Goal: Task Accomplishment & Management: Use online tool/utility

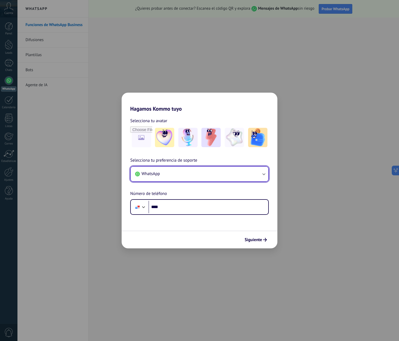
click at [240, 177] on button "WhatsApp" at bounding box center [199, 174] width 137 height 14
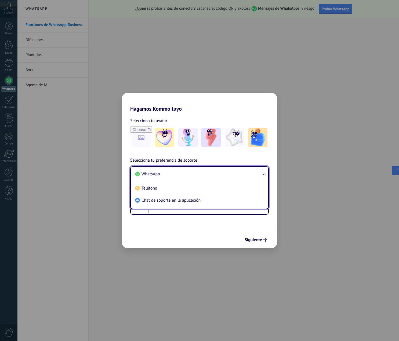
click at [240, 176] on li "WhatsApp" at bounding box center [198, 174] width 131 height 12
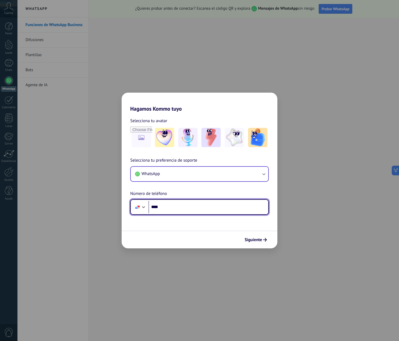
click at [231, 204] on input "****" at bounding box center [208, 207] width 120 height 12
type input "**********"
click at [258, 241] on span "Siguiente" at bounding box center [253, 240] width 17 height 4
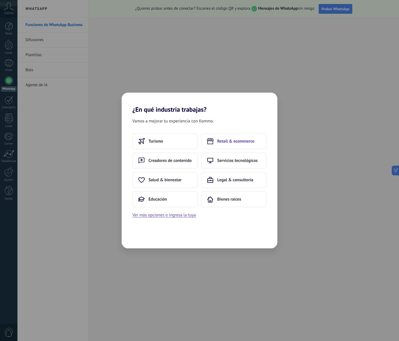
click at [243, 145] on button "Retail & ecommerce" at bounding box center [234, 141] width 66 height 16
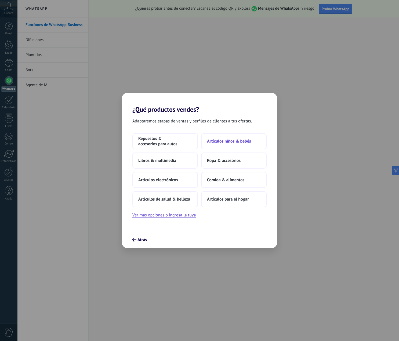
click at [237, 143] on span "Artículos niños & bebés" at bounding box center [229, 141] width 44 height 5
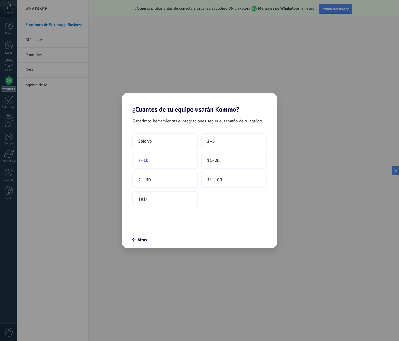
click at [163, 159] on button "6–10" at bounding box center [165, 161] width 66 height 16
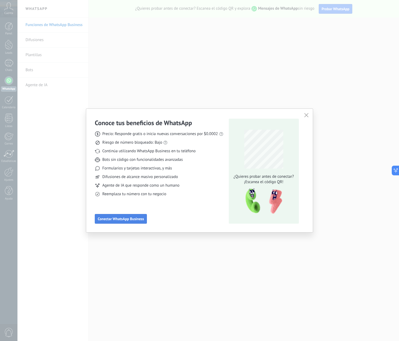
click at [135, 219] on span "Conectar WhatsApp Business" at bounding box center [121, 219] width 46 height 4
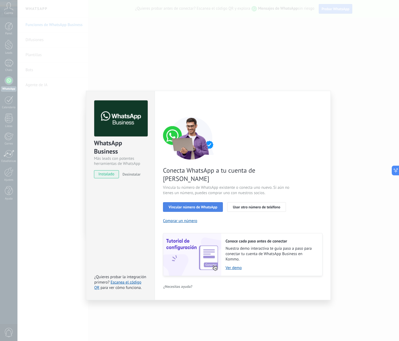
click at [186, 205] on span "Vincular número de WhatsApp" at bounding box center [193, 207] width 49 height 4
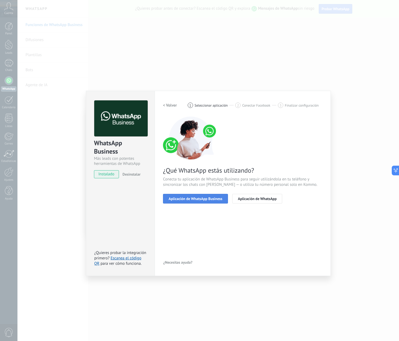
click at [194, 201] on button "Aplicación de WhatsApp Business" at bounding box center [195, 199] width 65 height 10
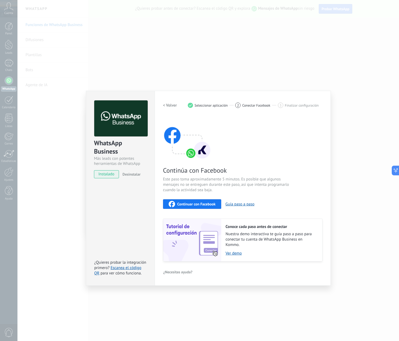
click at [195, 204] on span "Continuar con Facebook" at bounding box center [196, 204] width 38 height 4
click at [65, 191] on div "WhatsApp Business Más leads con potentes herramientas de WhatsApp instalado Des…" at bounding box center [208, 170] width 382 height 341
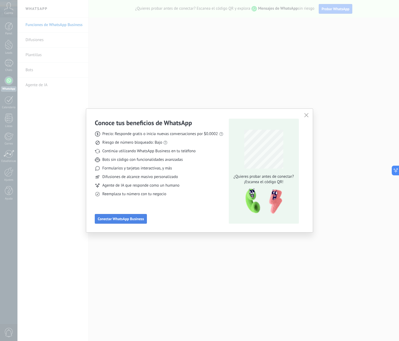
click at [121, 221] on span "Conectar WhatsApp Business" at bounding box center [121, 219] width 46 height 4
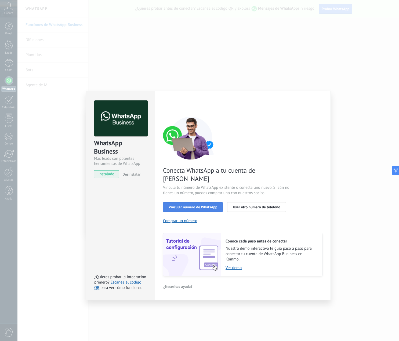
click at [202, 205] on span "Vincular número de WhatsApp" at bounding box center [193, 207] width 49 height 4
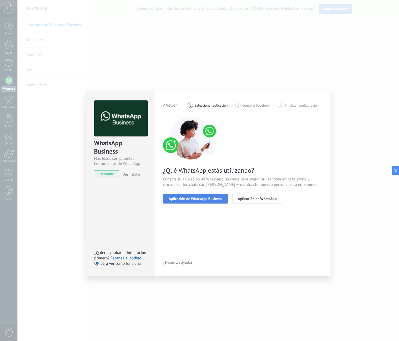
click at [201, 200] on span "Aplicación de WhatsApp Business" at bounding box center [196, 199] width 54 height 4
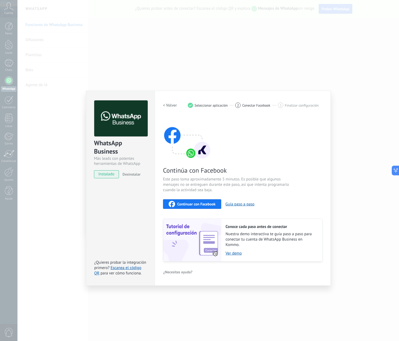
click at [199, 205] on span "Continuar con Facebook" at bounding box center [196, 204] width 38 height 4
click at [344, 85] on div "WhatsApp Business Más leads con potentes herramientas de WhatsApp instalado Des…" at bounding box center [208, 170] width 382 height 341
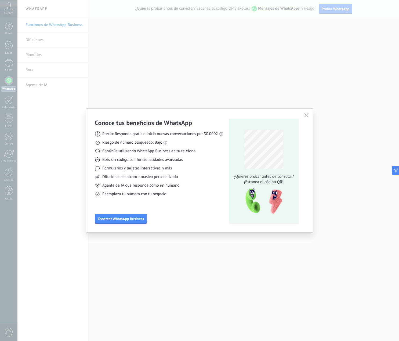
click at [302, 113] on div "Conoce tus beneficios de WhatsApp Precio: Responde gratis o inicia nuevas conve…" at bounding box center [199, 171] width 227 height 124
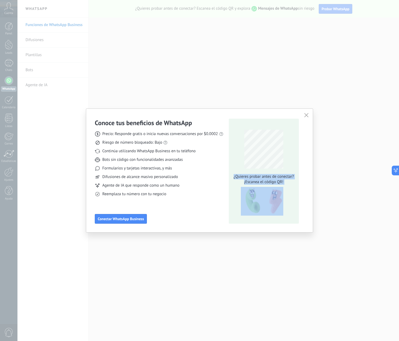
click at [303, 115] on div "Conoce tus beneficios de WhatsApp Precio: Responde gratis o inicia nuevas conve…" at bounding box center [199, 171] width 227 height 124
click at [303, 114] on button "button" at bounding box center [306, 116] width 7 height 8
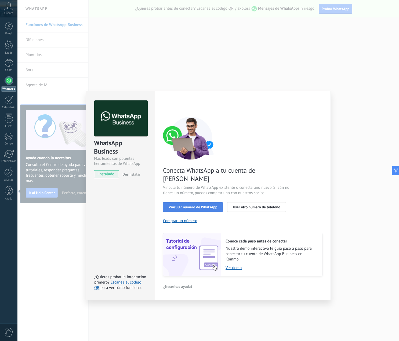
click at [178, 205] on span "Vincular número de WhatsApp" at bounding box center [193, 207] width 49 height 4
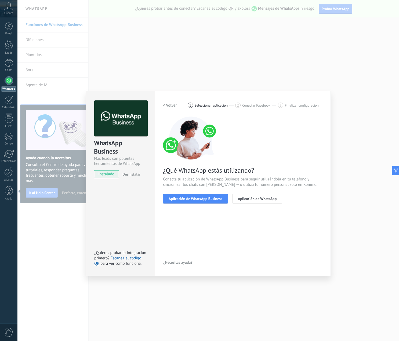
click at [178, 199] on span "Aplicación de WhatsApp Business" at bounding box center [196, 199] width 54 height 4
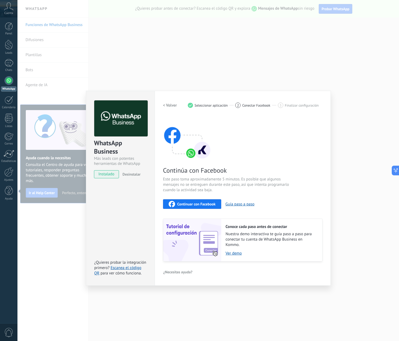
click at [176, 207] on div "Continuar con Facebook" at bounding box center [192, 204] width 47 height 6
